Goal: Task Accomplishment & Management: Use online tool/utility

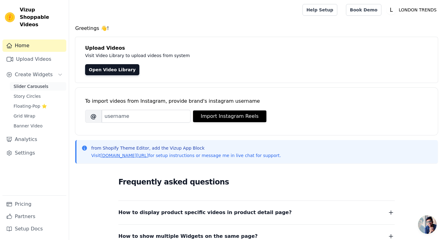
click at [25, 83] on span "Slider Carousels" at bounding box center [31, 86] width 35 height 6
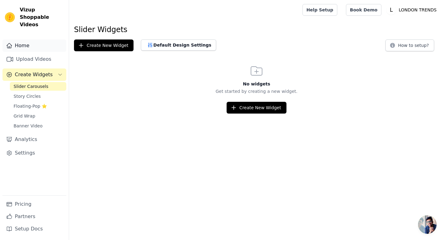
click at [17, 39] on link "Home" at bounding box center [34, 45] width 64 height 12
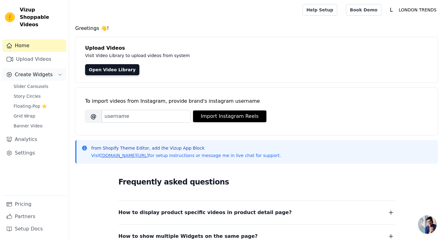
click at [59, 68] on button "Create Widgets" at bounding box center [34, 74] width 64 height 12
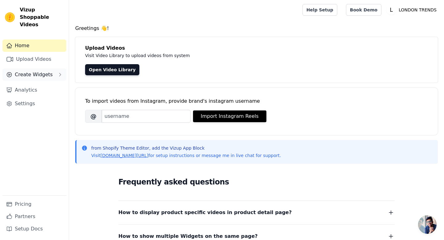
click at [59, 68] on button "Create Widgets" at bounding box center [34, 74] width 64 height 12
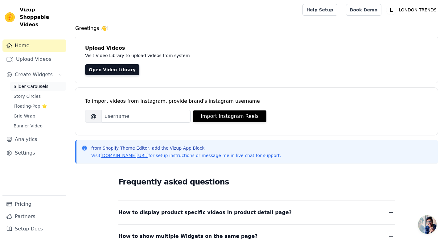
click at [34, 83] on span "Slider Carousels" at bounding box center [31, 86] width 35 height 6
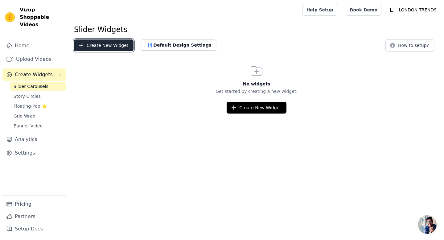
click at [111, 43] on button "Create New Widget" at bounding box center [103, 45] width 59 height 12
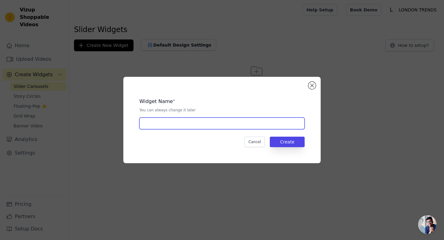
click at [185, 124] on input "text" at bounding box center [221, 123] width 165 height 12
type input "OUR SPOTLIGHT"
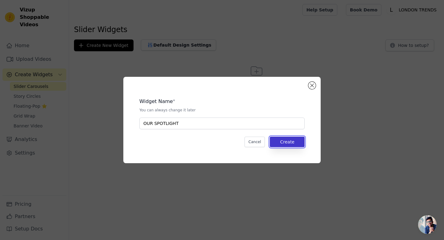
click at [291, 144] on button "Create" at bounding box center [287, 141] width 35 height 10
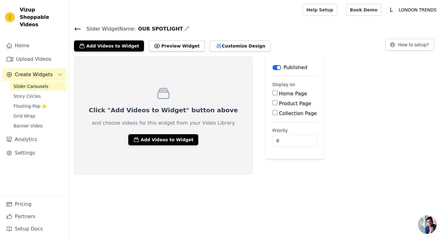
click at [272, 96] on div "Home Page" at bounding box center [294, 93] width 44 height 7
click at [272, 92] on input "Home Page" at bounding box center [274, 92] width 5 height 5
checkbox input "true"
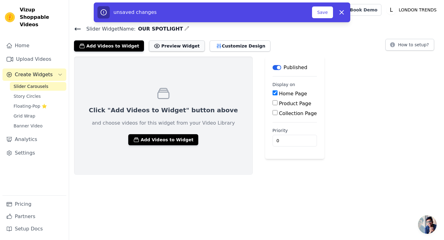
click at [162, 47] on button "Preview Widget" at bounding box center [176, 45] width 55 height 11
click at [231, 48] on button "Customize Design" at bounding box center [240, 45] width 61 height 11
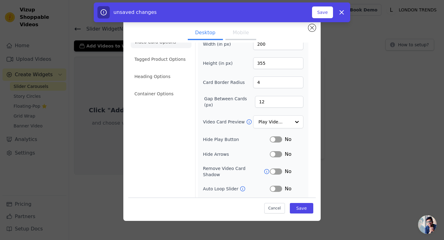
scroll to position [9, 0]
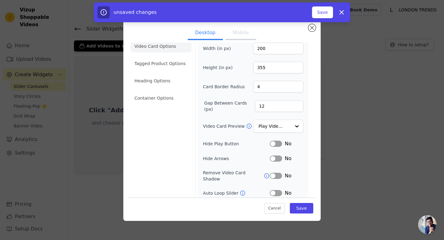
click at [238, 32] on button "Mobile" at bounding box center [240, 33] width 31 height 14
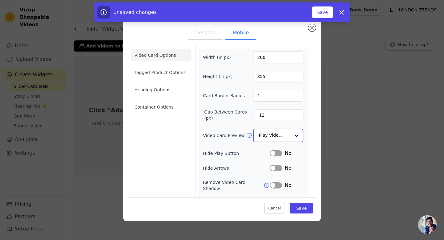
click at [285, 131] on input "Video Card Preview" at bounding box center [275, 135] width 32 height 12
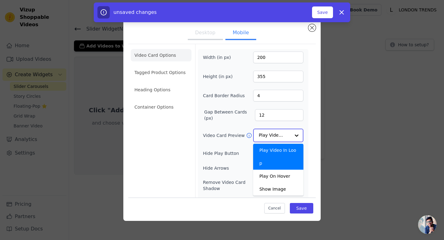
click at [285, 131] on input "Video Card Preview" at bounding box center [275, 135] width 32 height 12
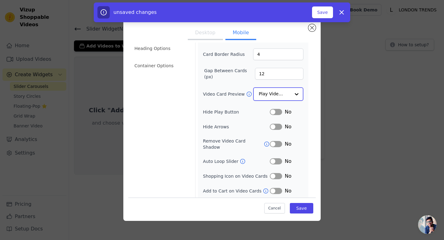
scroll to position [53, 0]
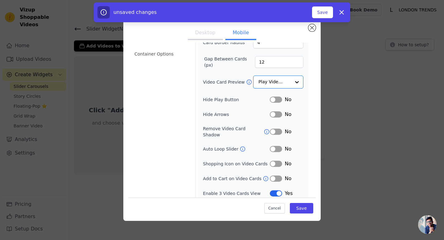
click at [276, 161] on button "Label" at bounding box center [276, 164] width 12 height 6
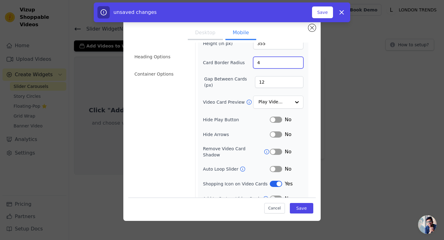
click at [267, 62] on input "4" at bounding box center [278, 63] width 50 height 12
type input "6"
click at [303, 210] on button "Save" at bounding box center [301, 208] width 23 height 10
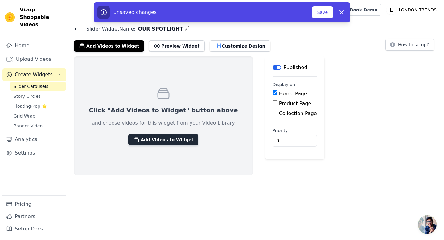
click at [159, 140] on button "Add Videos to Widget" at bounding box center [163, 139] width 70 height 11
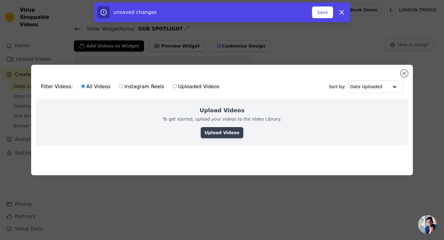
click at [221, 131] on link "Upload Videos" at bounding box center [222, 132] width 42 height 11
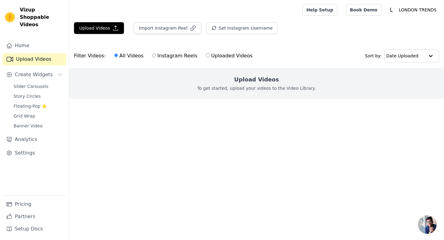
click at [221, 123] on html "Vizup Shoppable Videos Home Upload Videos Create Widgets Slider Carousels Story…" at bounding box center [222, 61] width 444 height 123
click at [90, 26] on button "Upload Videos" at bounding box center [99, 28] width 50 height 12
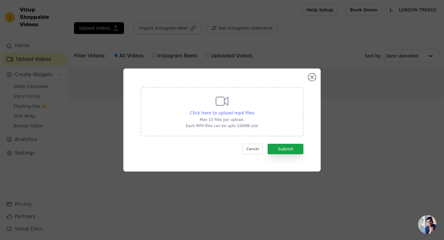
click at [202, 110] on span "Click here to upload mp4 files" at bounding box center [222, 112] width 64 height 5
click at [254, 110] on input "Click here to upload mp4 files Max 10 files per upload. Each MP4 files can be u…" at bounding box center [254, 109] width 0 height 0
type input "C:\fakepath\292285684_184085324054670_4030169381517059392_n.mp4"
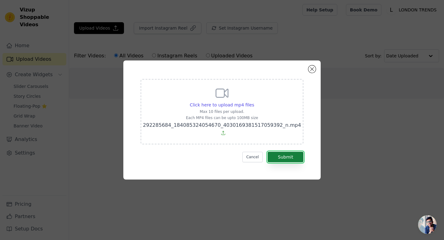
click at [289, 158] on button "Submit" at bounding box center [285, 157] width 36 height 10
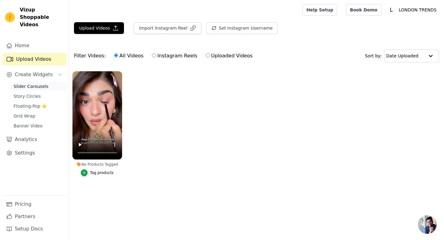
click at [34, 83] on span "Slider Carousels" at bounding box center [31, 86] width 35 height 6
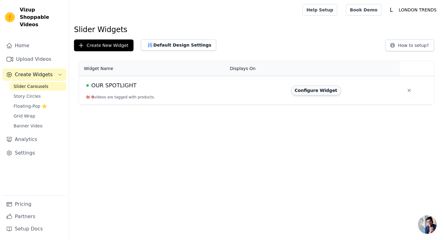
click at [317, 89] on button "Configure Widget" at bounding box center [316, 90] width 50 height 10
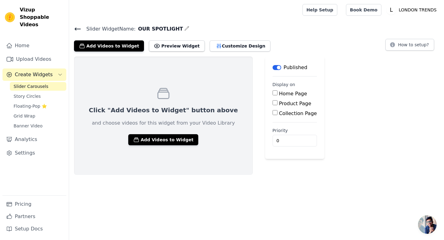
click at [317, 100] on div "Click "Add Videos to Widget" button above and choose videos for this widget fro…" at bounding box center [256, 115] width 375 height 118
click at [81, 31] on icon at bounding box center [77, 28] width 7 height 7
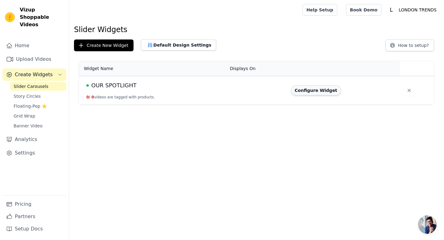
click at [304, 91] on button "Configure Widget" at bounding box center [316, 90] width 50 height 10
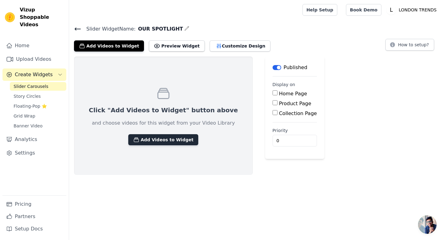
click at [150, 142] on button "Add Videos to Widget" at bounding box center [163, 139] width 70 height 11
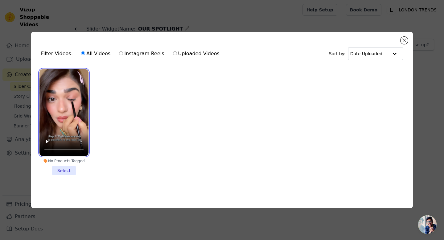
click at [72, 120] on video at bounding box center [63, 112] width 49 height 87
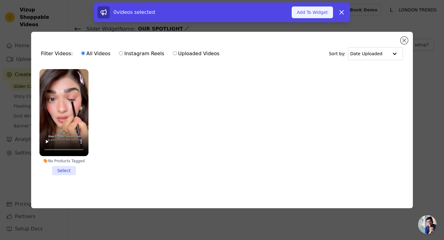
click at [313, 11] on button "Add To Widget" at bounding box center [311, 12] width 41 height 12
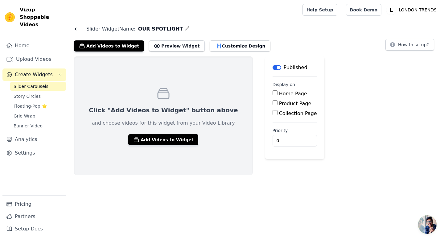
click at [74, 31] on icon at bounding box center [77, 28] width 7 height 7
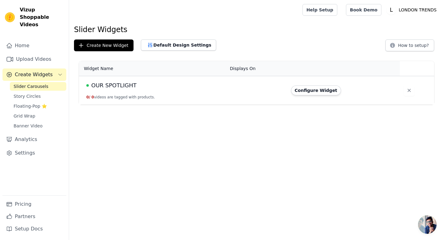
click at [123, 96] on button "0 / 0 videos are tagged with products." at bounding box center [120, 97] width 69 height 5
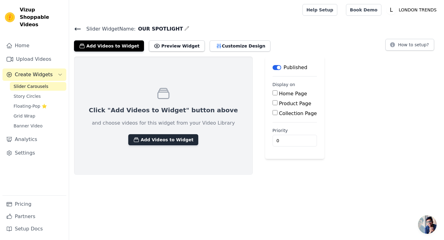
click at [133, 135] on button "Add Videos to Widget" at bounding box center [163, 139] width 70 height 11
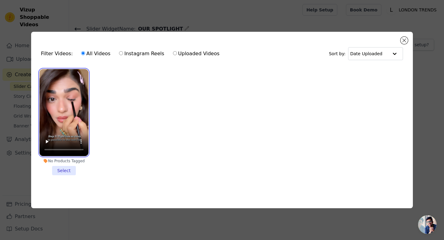
click at [75, 124] on video at bounding box center [63, 112] width 49 height 87
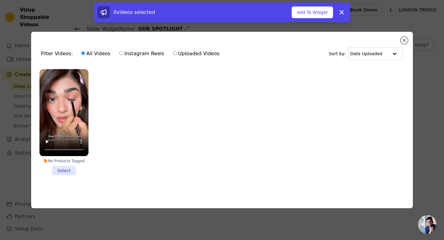
click at [66, 170] on li "No Products Tagged Select" at bounding box center [63, 122] width 49 height 106
click at [0, 0] on input "No Products Tagged Select" at bounding box center [0, 0] width 0 height 0
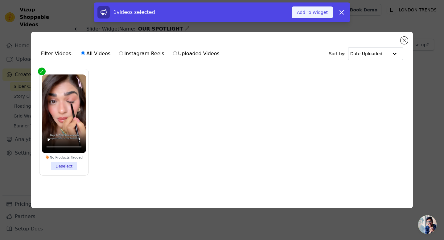
click at [321, 14] on button "Add To Widget" at bounding box center [311, 12] width 41 height 12
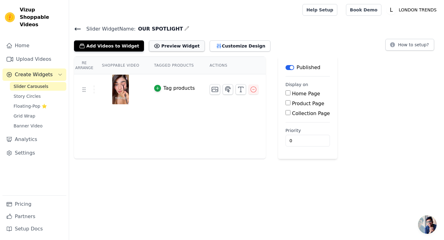
click at [162, 47] on button "Preview Widget" at bounding box center [176, 45] width 55 height 11
click at [38, 93] on span "Story Circles" at bounding box center [27, 96] width 27 height 6
